Goal: Transaction & Acquisition: Purchase product/service

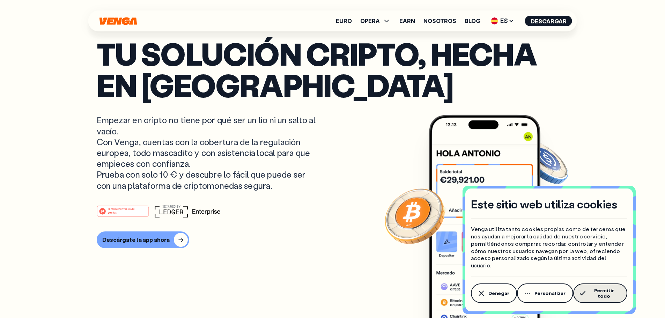
click at [595, 294] on span "Permitir todo" at bounding box center [603, 293] width 31 height 11
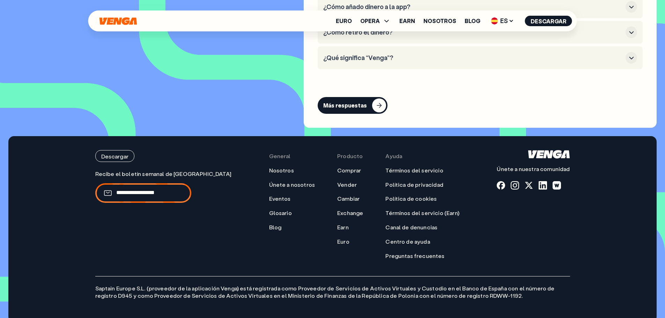
scroll to position [3358, 0]
click at [269, 166] on link "Nosotros" at bounding box center [281, 169] width 25 height 7
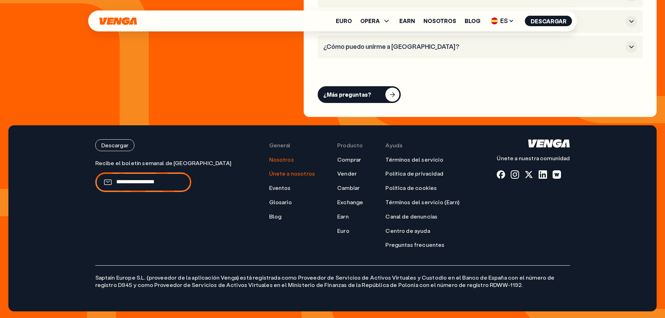
scroll to position [2852, 0]
click at [275, 173] on link "Únete a nosotros" at bounding box center [292, 173] width 46 height 7
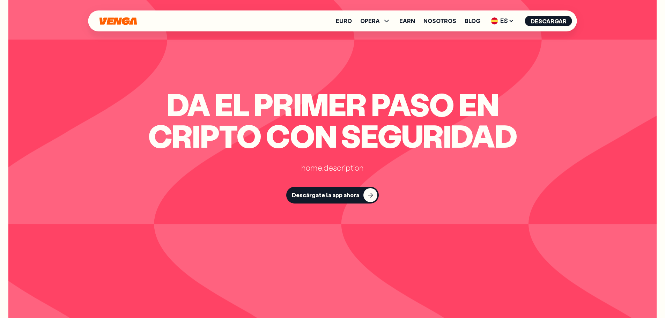
scroll to position [1885, 0]
drag, startPoint x: 308, startPoint y: 171, endPoint x: 353, endPoint y: 166, distance: 45.3
click at [353, 166] on div "home.description" at bounding box center [332, 167] width 62 height 10
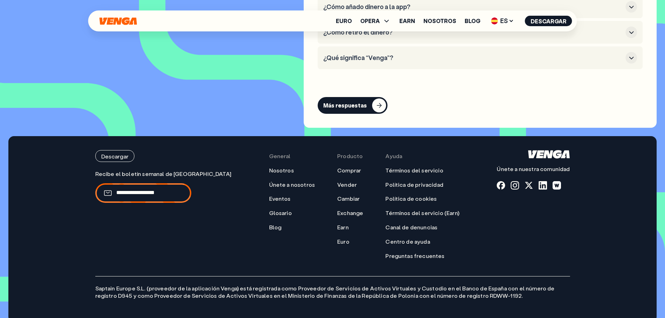
scroll to position [3358, 0]
click at [344, 22] on link "Euro" at bounding box center [344, 21] width 16 height 6
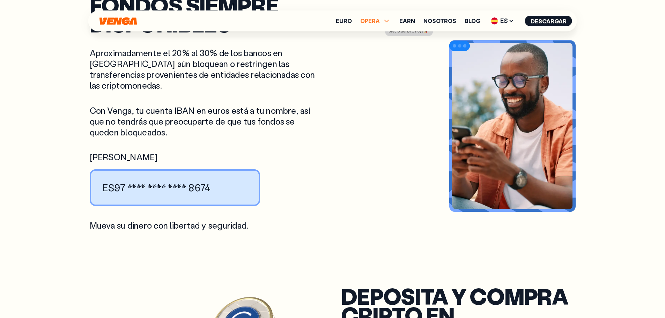
scroll to position [838, 0]
click at [386, 22] on icon at bounding box center [387, 21] width 8 height 8
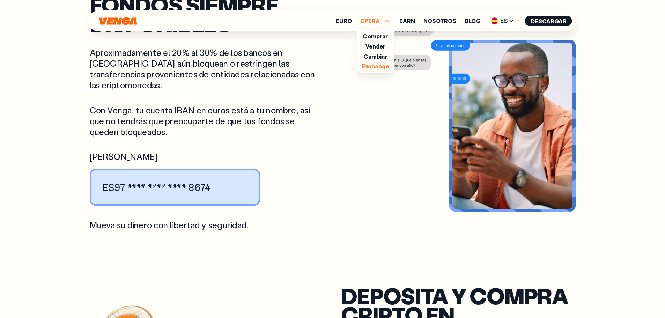
click at [382, 69] on link "Exchange" at bounding box center [376, 65] width 28 height 7
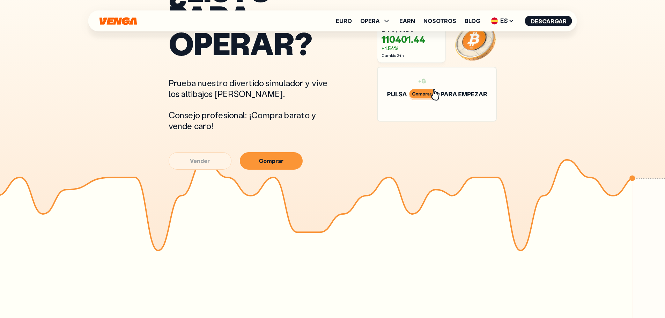
click at [285, 151] on div "¿LISTO PARA OPERAR? Prueba nuestro divertido simulador y vive los altibajos [PE…" at bounding box center [253, 72] width 168 height 193
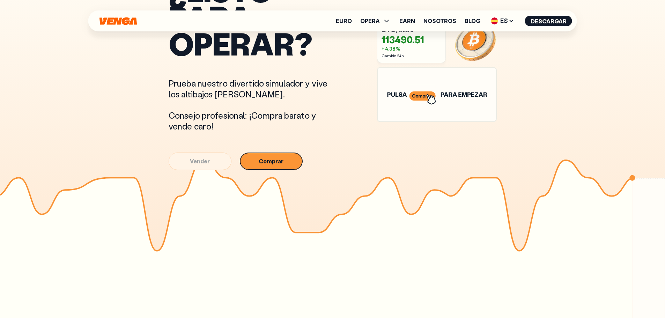
click at [282, 159] on button "Comprar" at bounding box center [271, 161] width 63 height 17
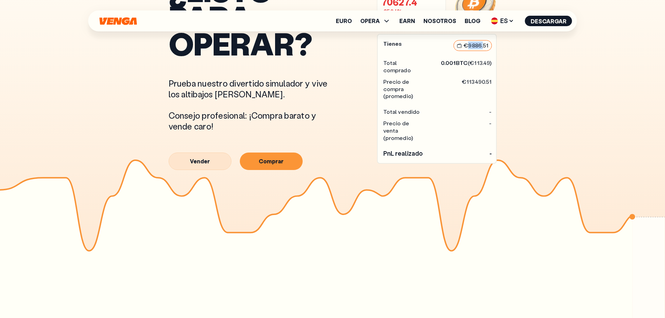
drag, startPoint x: 470, startPoint y: 52, endPoint x: 483, endPoint y: 52, distance: 13.6
click at [483, 51] on article "€ 9886.51" at bounding box center [472, 45] width 38 height 11
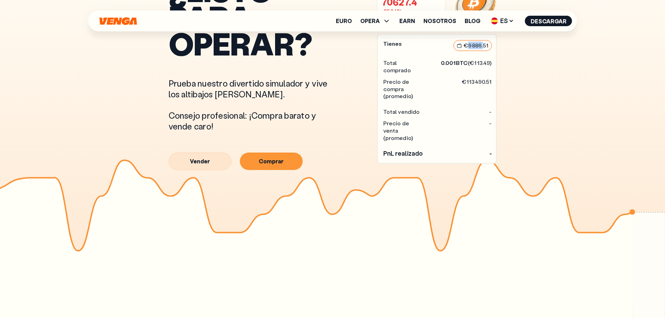
click at [483, 51] on article "€ 9886.51" at bounding box center [472, 45] width 38 height 11
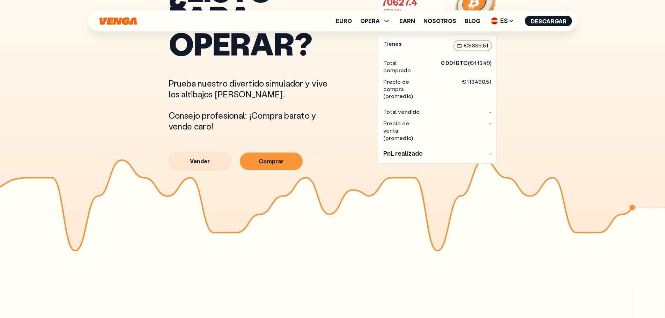
click at [482, 51] on article "€ 9886.51" at bounding box center [472, 45] width 38 height 11
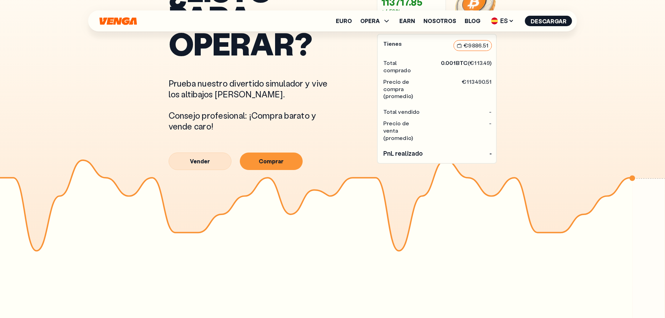
drag, startPoint x: 304, startPoint y: 151, endPoint x: 262, endPoint y: 168, distance: 45.1
click at [304, 152] on div "¿LISTO PARA OPERAR? Prueba nuestro divertido simulador y vive los altibajos [PE…" at bounding box center [253, 73] width 168 height 193
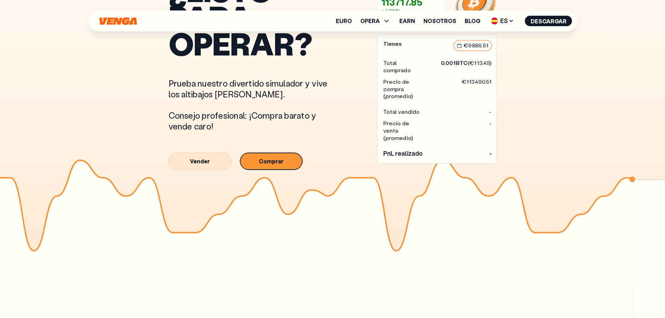
click at [262, 168] on button "Comprar" at bounding box center [271, 161] width 63 height 17
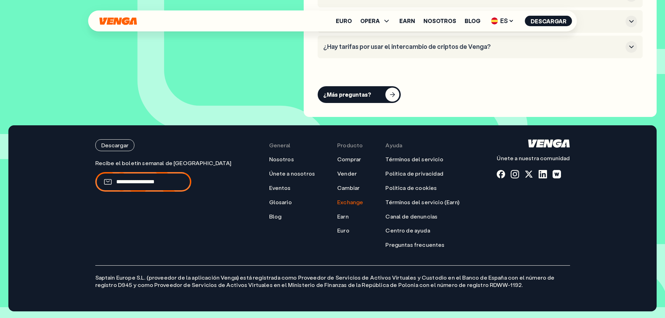
scroll to position [2539, 0]
